Goal: Task Accomplishment & Management: Complete application form

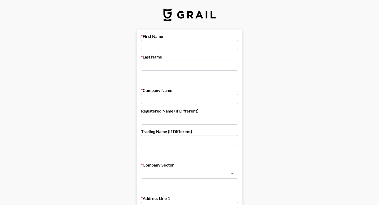
click at [163, 51] on div "First Name Last Name" at bounding box center [189, 56] width 97 height 45
click at [161, 45] on input "text" at bounding box center [189, 45] width 97 height 10
type input "L"
type input "Luisina"
type input "r"
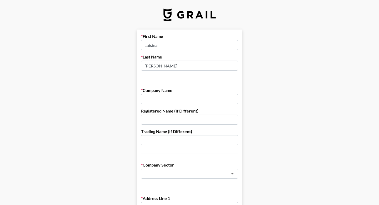
type input "[PERSON_NAME]"
type input "Gelato ASA"
click at [170, 142] on input "text" at bounding box center [189, 140] width 97 height 10
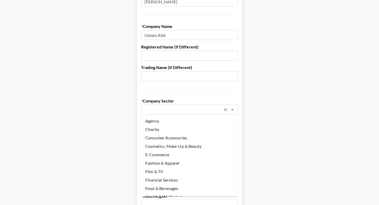
click at [168, 111] on input "text" at bounding box center [182, 110] width 77 height 6
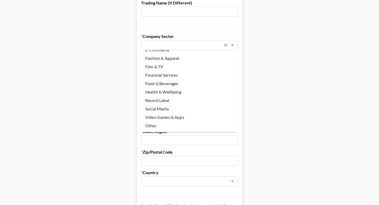
scroll to position [130, 0]
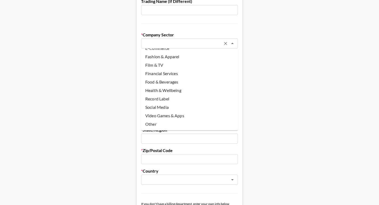
drag, startPoint x: 166, startPoint y: 119, endPoint x: 165, endPoint y: 122, distance: 3.2
click at [165, 122] on ul "Agency Charity Consumer Accessories Cosmetics, Make-Up & Beauty E-Commerce Fash…" at bounding box center [189, 89] width 97 height 82
click at [165, 122] on li "Other" at bounding box center [189, 124] width 97 height 8
type input "Other"
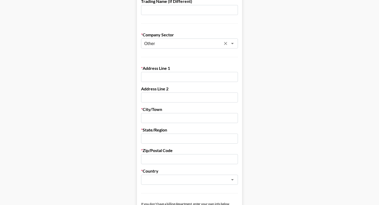
click at [172, 75] on input "text" at bounding box center [189, 77] width 97 height 10
type input "Dronning [STREET_ADDRESS]"
type input "[PERSON_NAME]"
type input "[GEOGRAPHIC_DATA]"
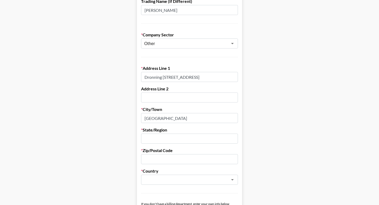
type input "[GEOGRAPHIC_DATA]"
type input "0191"
type input "[PERSON_NAME][EMAIL_ADDRESS][DOMAIN_NAME]"
type input "92267758"
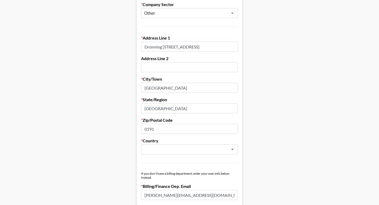
scroll to position [189, 0]
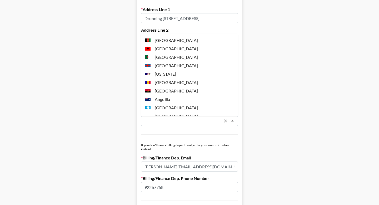
click at [185, 121] on input "text" at bounding box center [182, 121] width 77 height 6
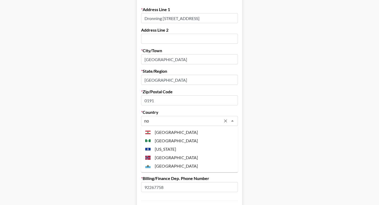
click at [170, 158] on li "[GEOGRAPHIC_DATA]" at bounding box center [189, 157] width 97 height 8
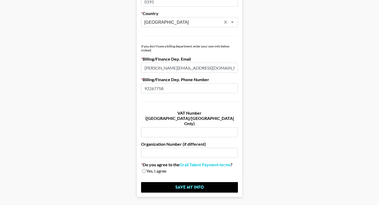
scroll to position [287, 0]
type input "[GEOGRAPHIC_DATA]"
click at [169, 89] on input "92267758" at bounding box center [189, 88] width 97 height 10
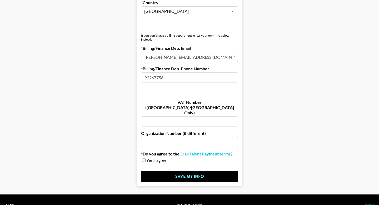
click at [167, 137] on input "text" at bounding box center [189, 142] width 97 height 10
paste input "991 753 591"
type input "991 753 591"
click at [144, 158] on input "checkbox" at bounding box center [143, 160] width 3 height 4
checkbox input "true"
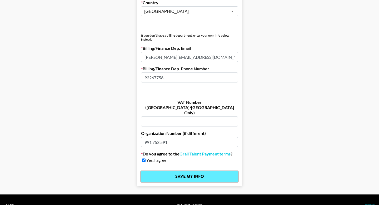
click at [169, 171] on input "Save My Info" at bounding box center [189, 176] width 97 height 11
